Goal: Transaction & Acquisition: Purchase product/service

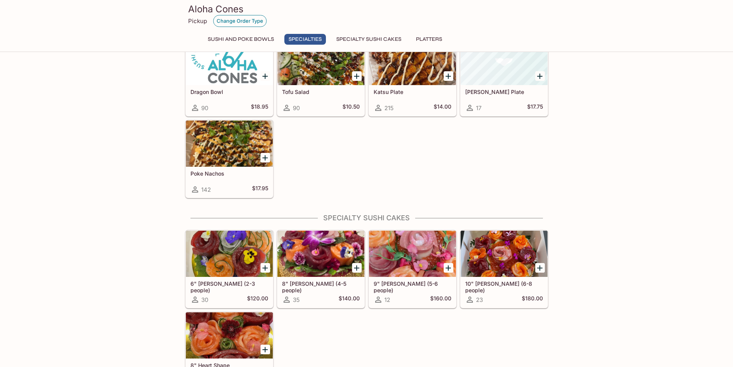
scroll to position [308, 0]
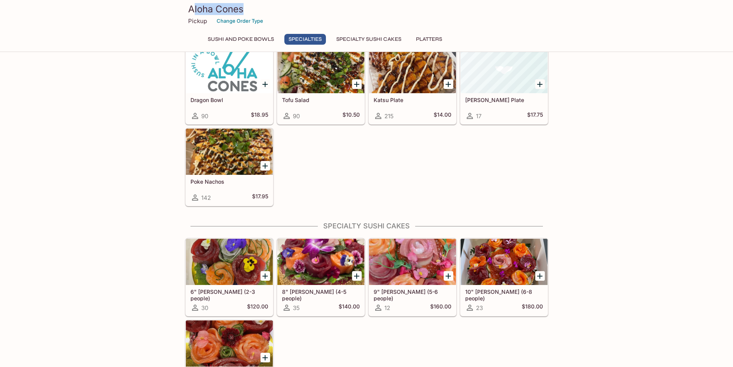
drag, startPoint x: 194, startPoint y: 9, endPoint x: 253, endPoint y: 9, distance: 58.5
click at [253, 9] on h3 "Aloha Cones" at bounding box center [366, 9] width 357 height 12
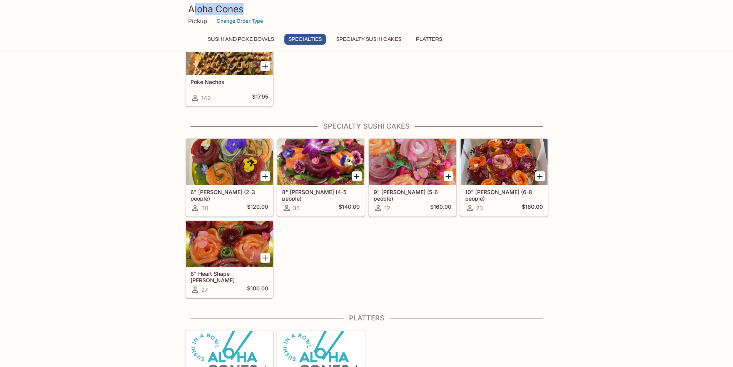
scroll to position [449, 0]
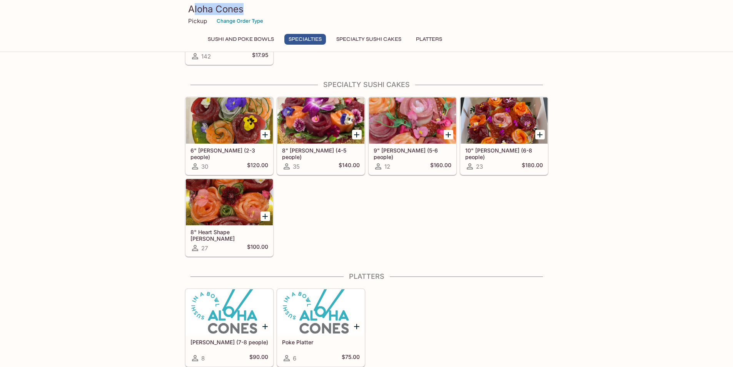
click at [498, 120] on div at bounding box center [504, 120] width 87 height 46
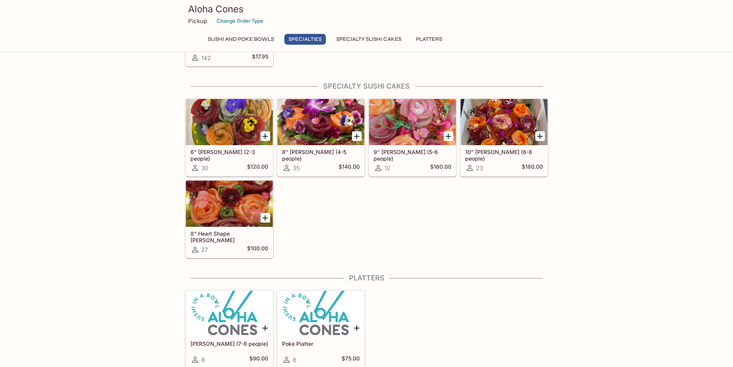
scroll to position [449, 0]
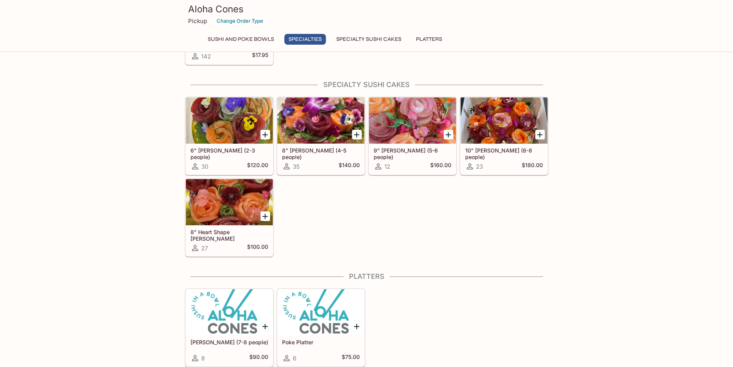
click at [310, 121] on div at bounding box center [321, 120] width 87 height 46
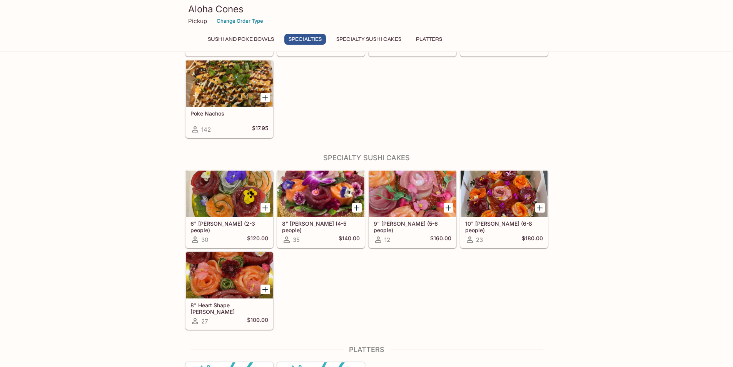
scroll to position [385, 0]
